Goal: Use online tool/utility: Utilize a website feature to perform a specific function

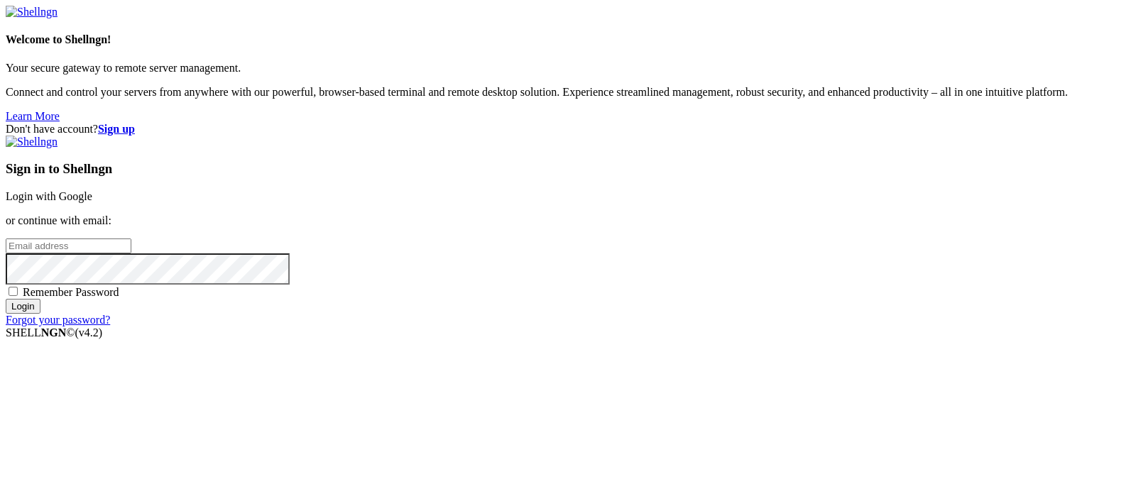
click at [92, 190] on link "Login with Google" at bounding box center [49, 196] width 87 height 12
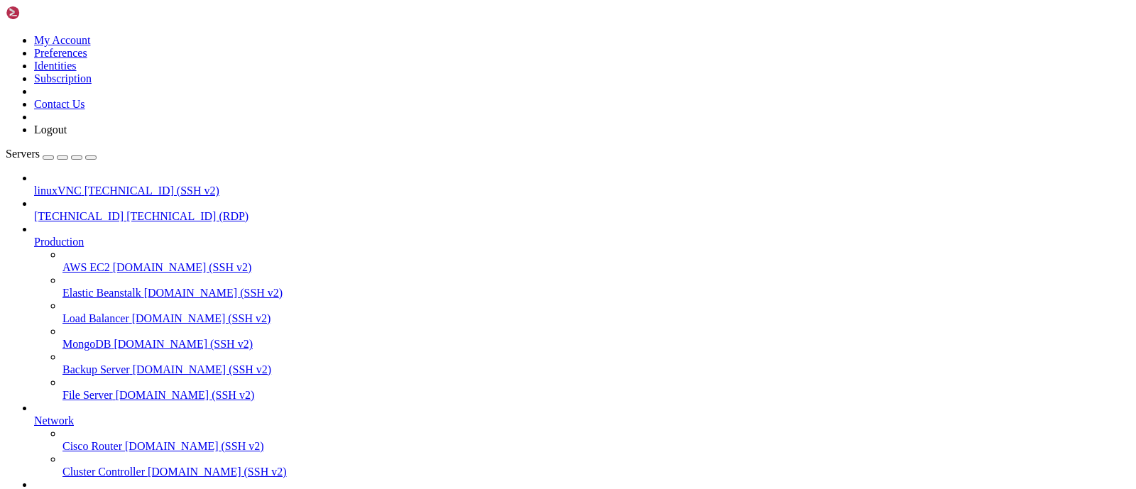
drag, startPoint x: 442, startPoint y: 870, endPoint x: 355, endPoint y: 867, distance: 87.4
drag, startPoint x: 378, startPoint y: 865, endPoint x: 451, endPoint y: 855, distance: 73.1
